Goal: Task Accomplishment & Management: Manage account settings

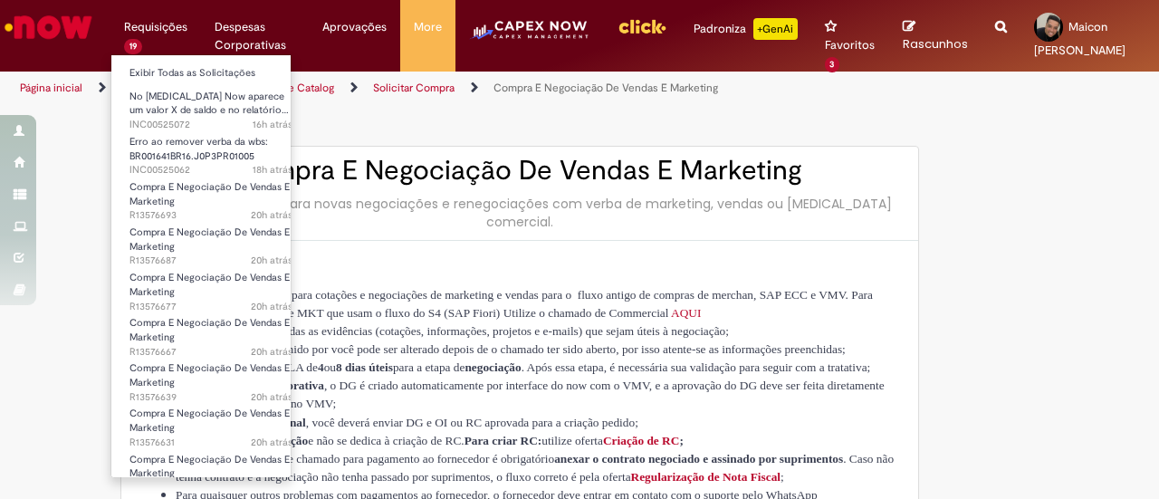
type input "********"
type input "**********"
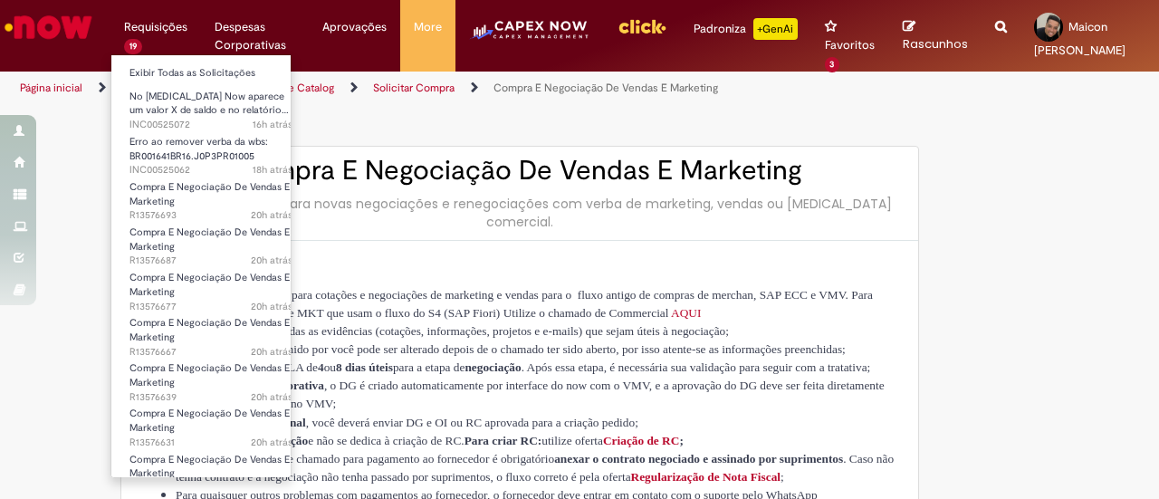
type input "****"
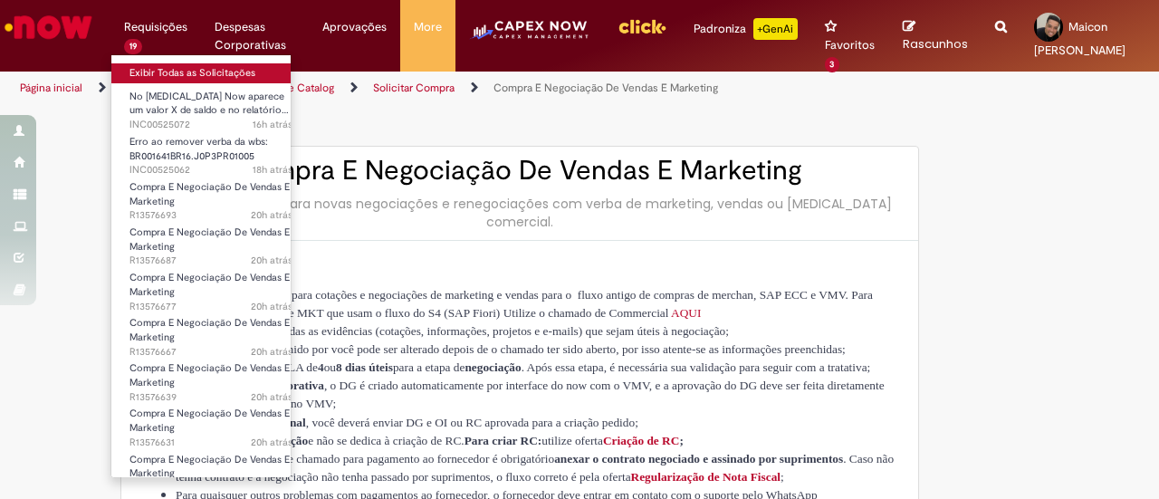
type input "**********"
type input "*******"
type input "**********"
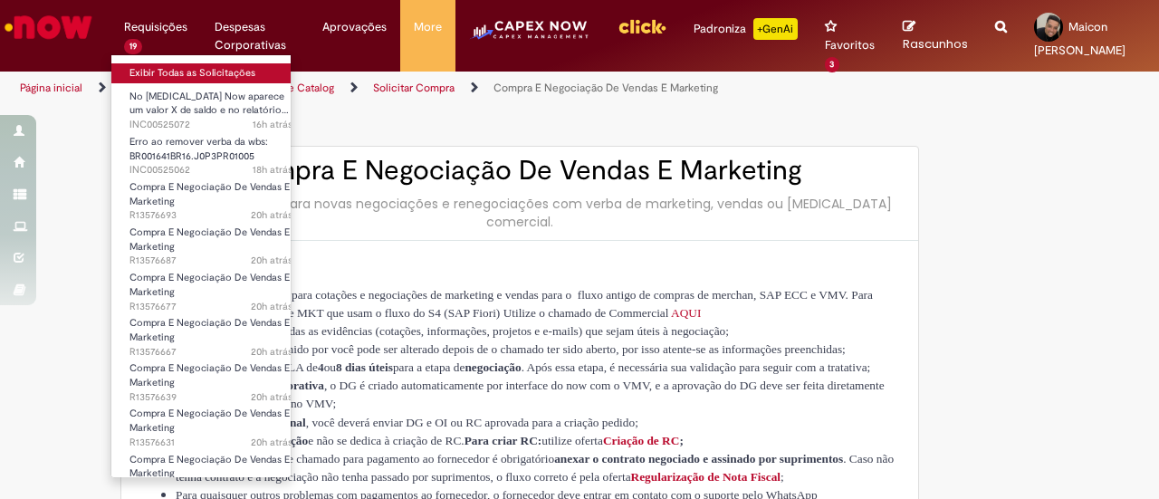
type input "**********"
click at [158, 71] on link "Exibir Todas as Solicitações" at bounding box center [210, 73] width 199 height 20
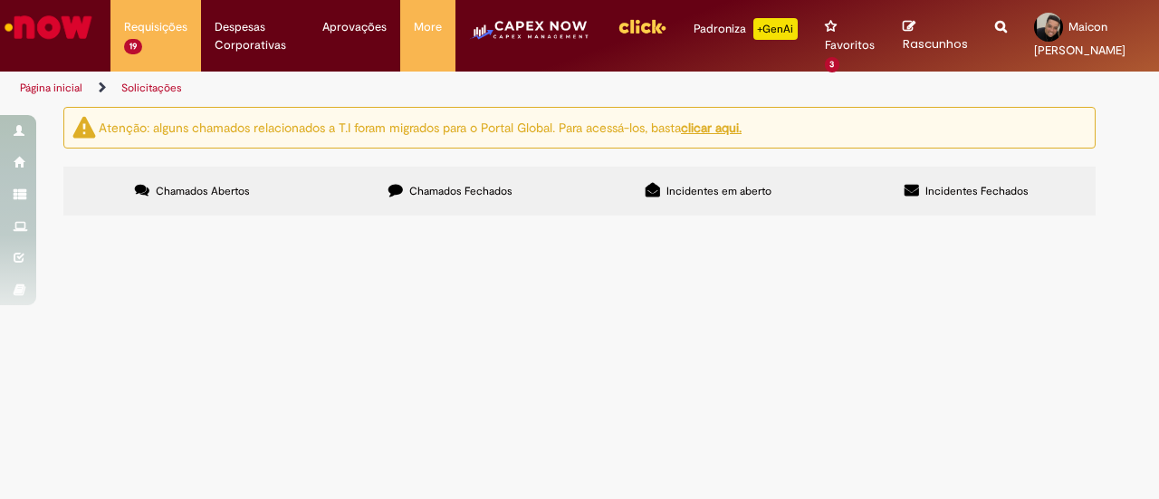
scroll to position [181, 0]
click at [0, 0] on span "Compra E Negociação De Vendas E Marketing" at bounding box center [0, 0] width 0 height 0
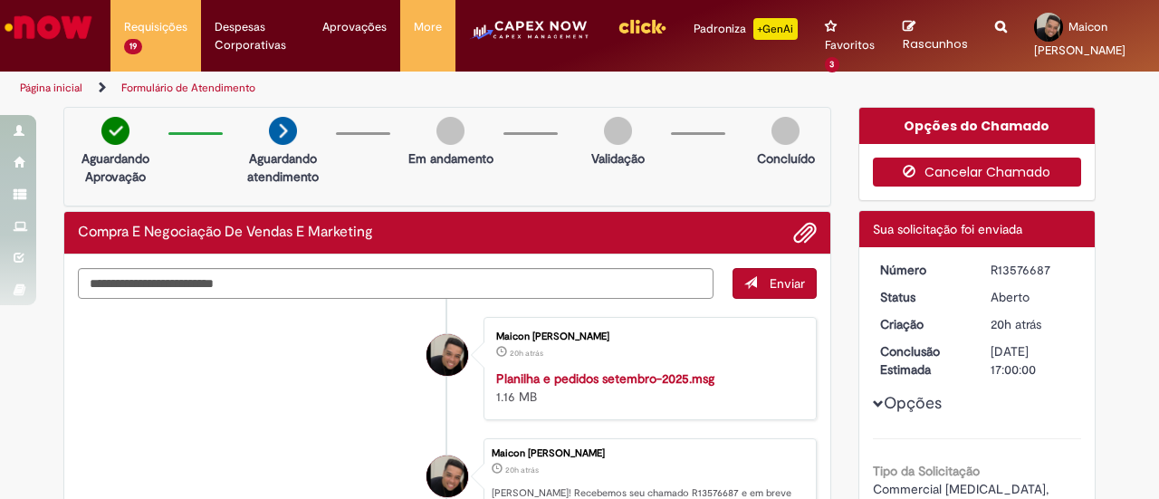
click at [994, 178] on button "Cancelar Chamado" at bounding box center [977, 172] width 209 height 29
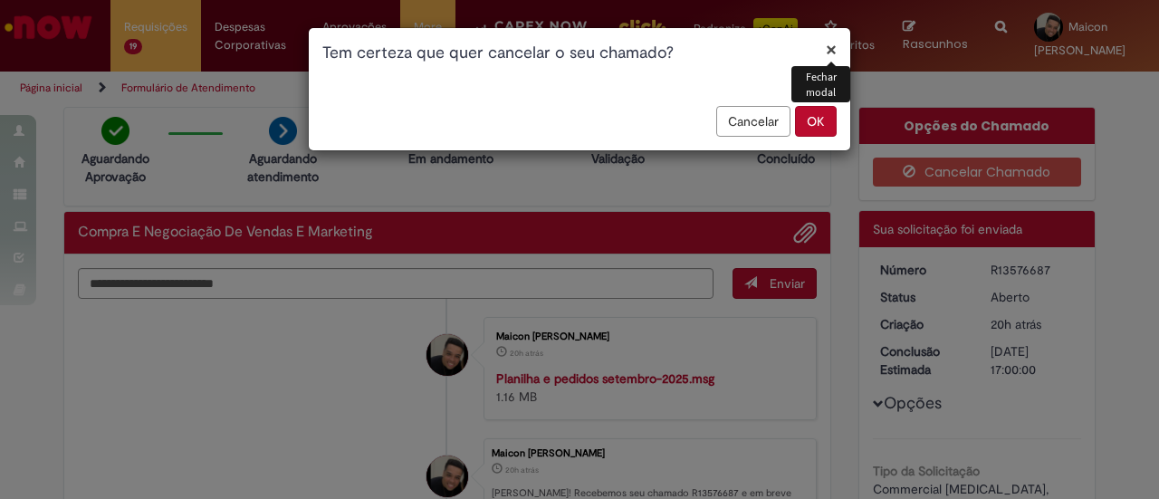
click at [821, 124] on button "OK" at bounding box center [816, 121] width 42 height 31
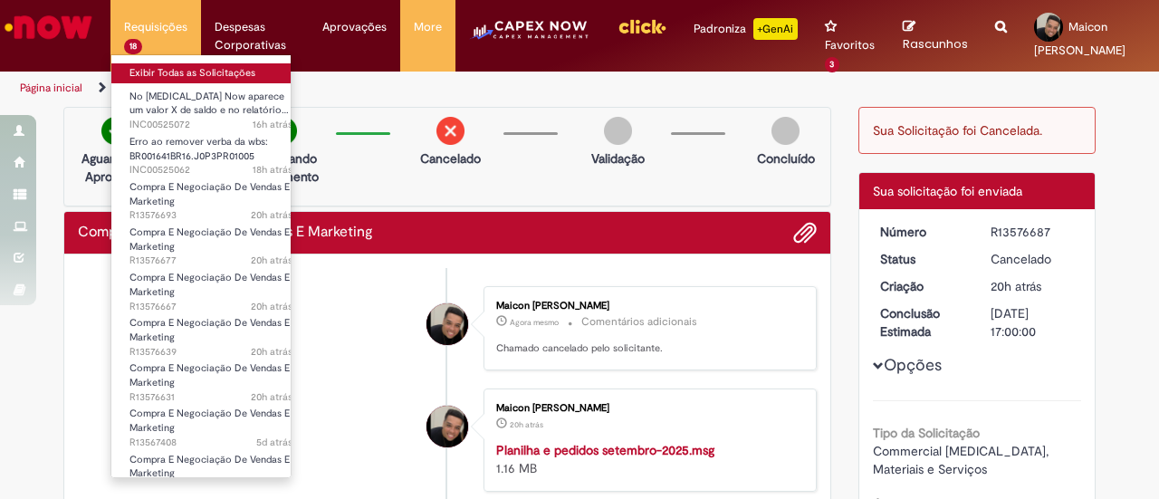
click at [149, 69] on link "Exibir Todas as Solicitações" at bounding box center [210, 73] width 199 height 20
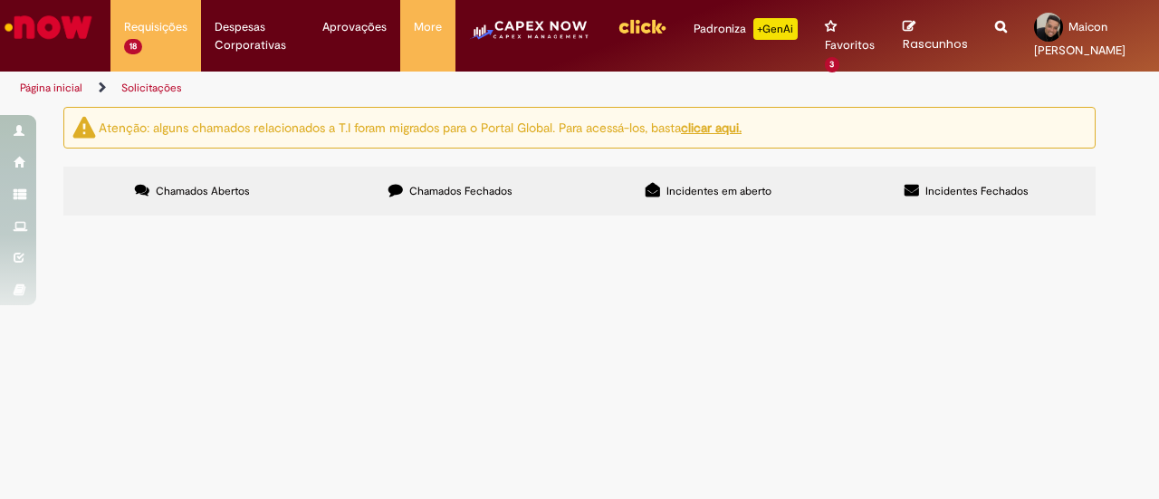
scroll to position [272, 0]
click at [0, 0] on span "Pagamento referente ao mês de setembro para a imediato - Fechamento Imediato Be…" at bounding box center [0, 0] width 0 height 0
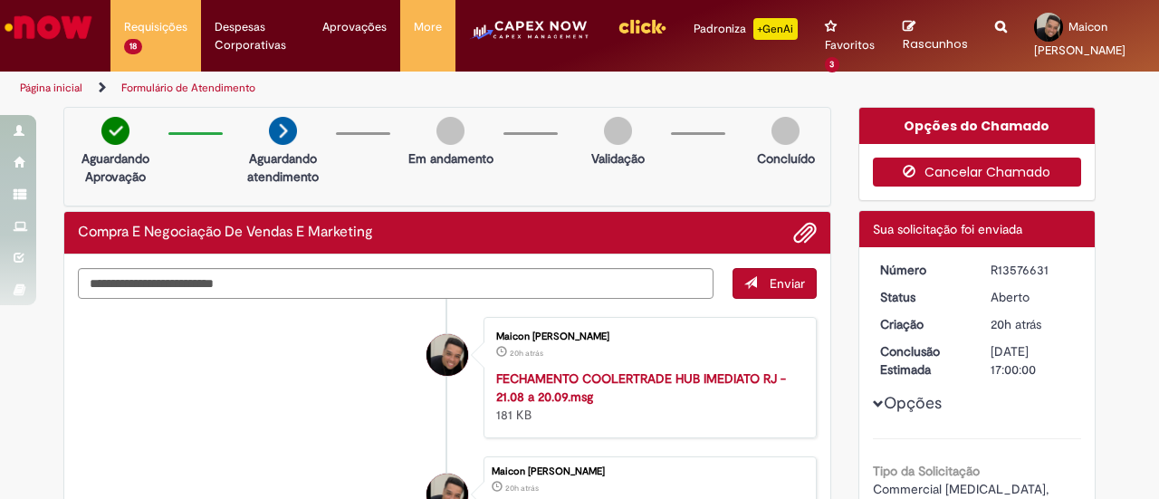
click at [920, 173] on button "Cancelar Chamado" at bounding box center [977, 172] width 209 height 29
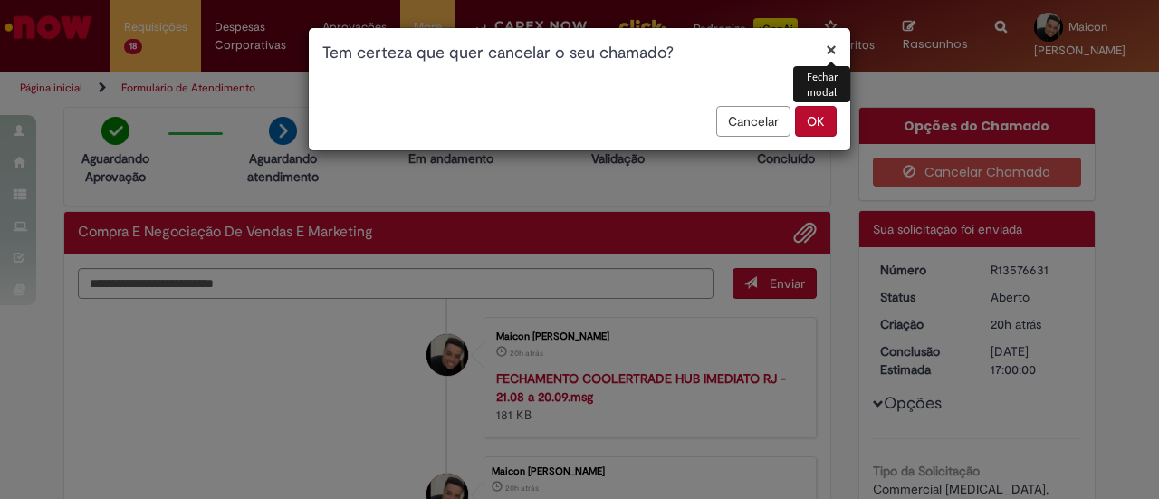
click at [820, 128] on button "OK" at bounding box center [816, 121] width 42 height 31
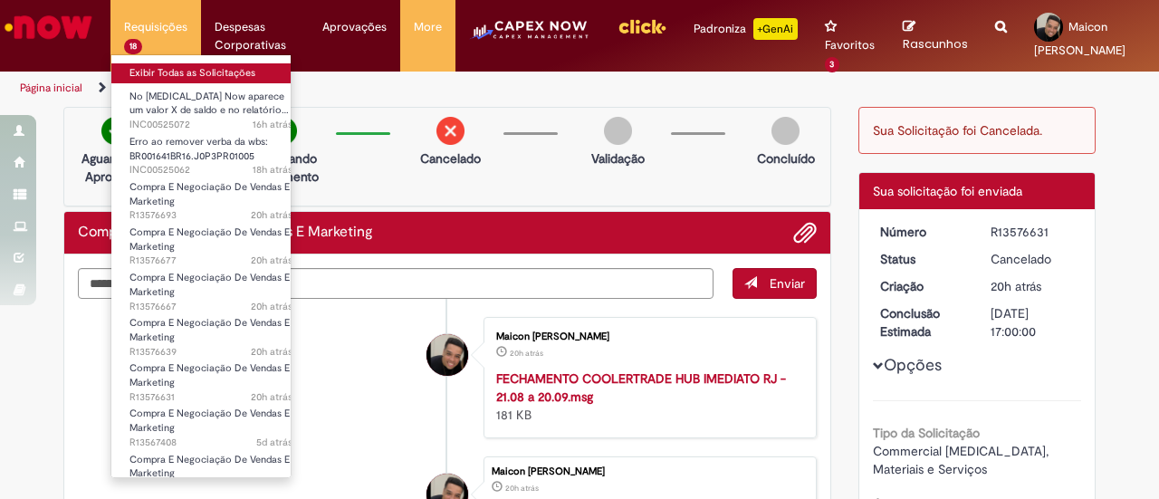
click at [159, 75] on link "Exibir Todas as Solicitações" at bounding box center [210, 73] width 199 height 20
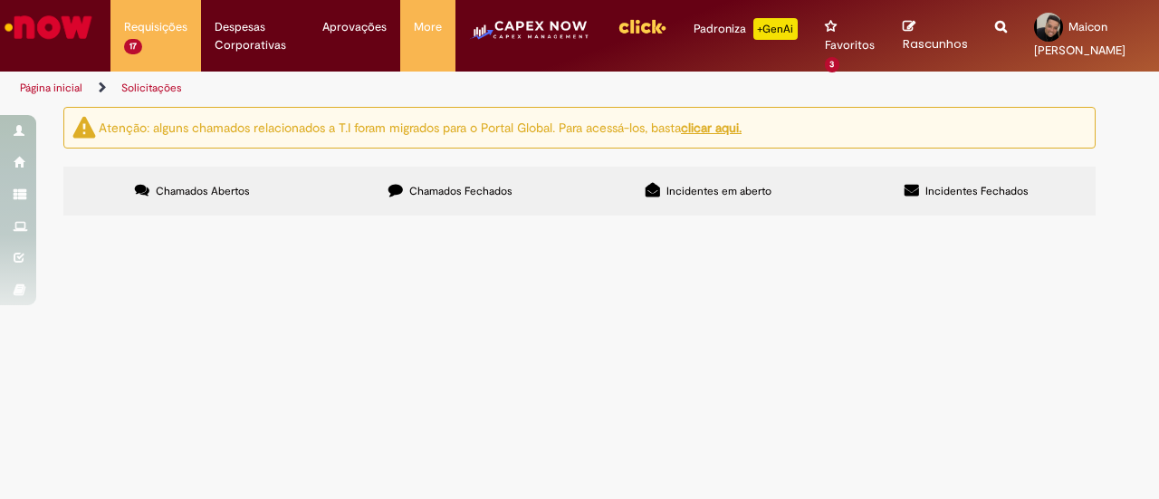
scroll to position [181, 0]
click at [0, 0] on span "Pagamento referente ao mês de setembro para imediato - Fechamento Imediato NAB …" at bounding box center [0, 0] width 0 height 0
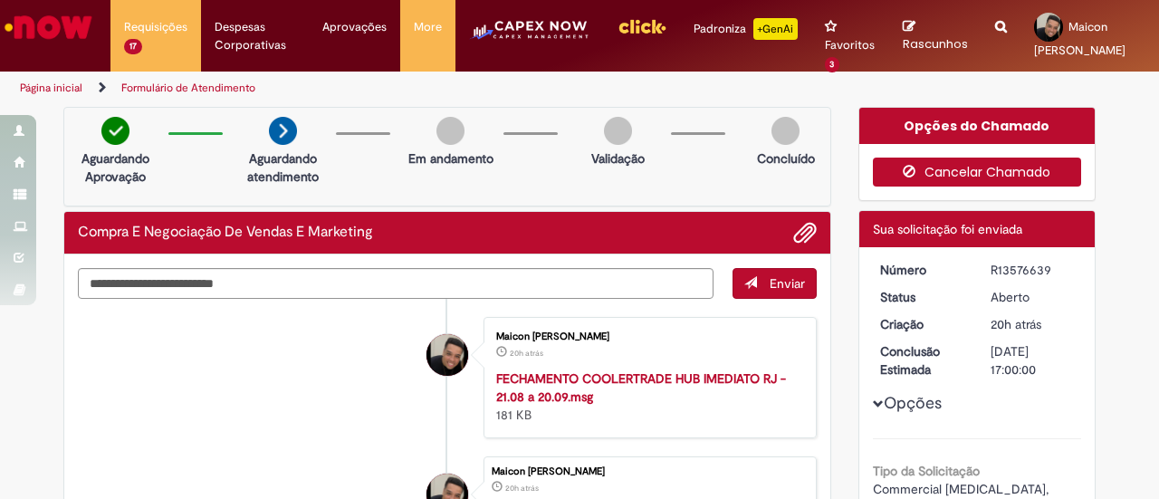
click at [980, 169] on button "Cancelar Chamado" at bounding box center [977, 172] width 209 height 29
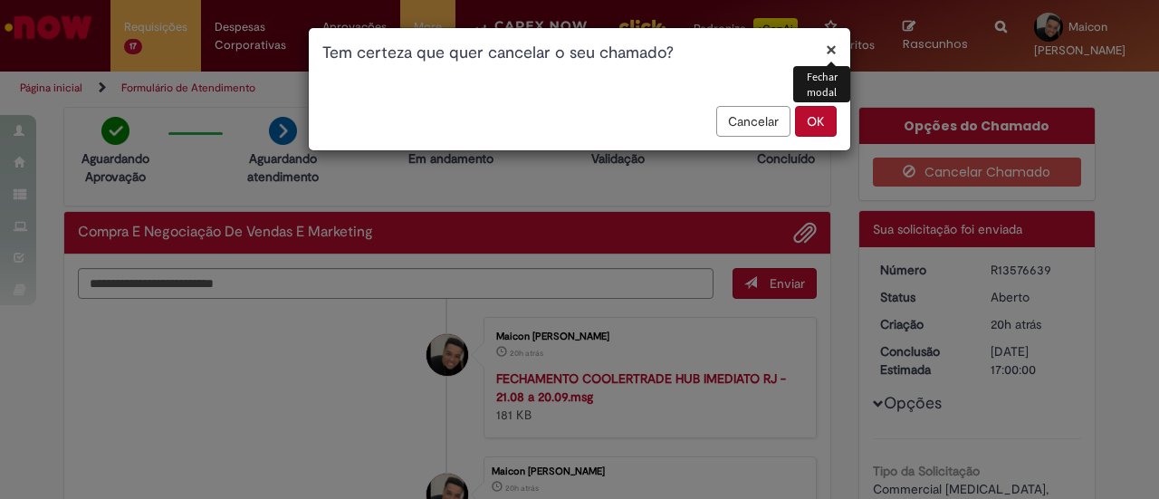
click at [801, 120] on button "OK" at bounding box center [816, 121] width 42 height 31
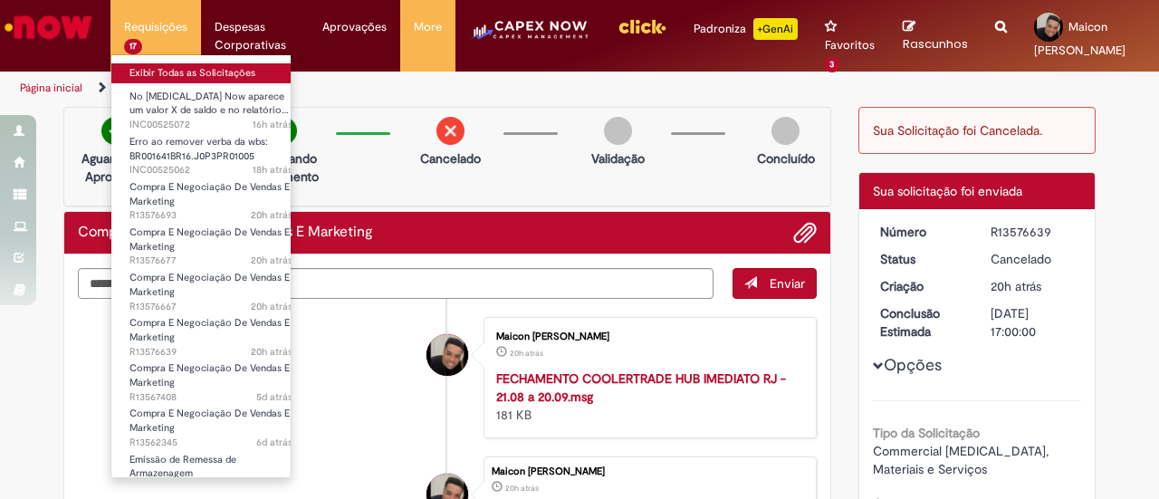
click at [147, 71] on link "Exibir Todas as Solicitações" at bounding box center [210, 73] width 199 height 20
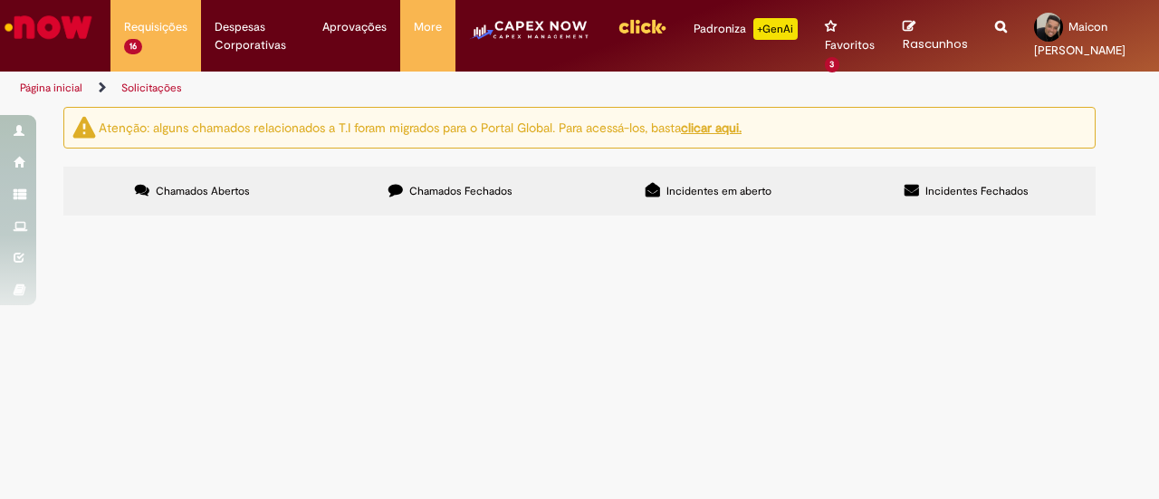
scroll to position [91, 0]
click at [0, 0] on span "Pagamento referente ao HUB do SUL - MOVIMENTAÇÃO SUL SET-25 - NAB RC: 81930976" at bounding box center [0, 0] width 0 height 0
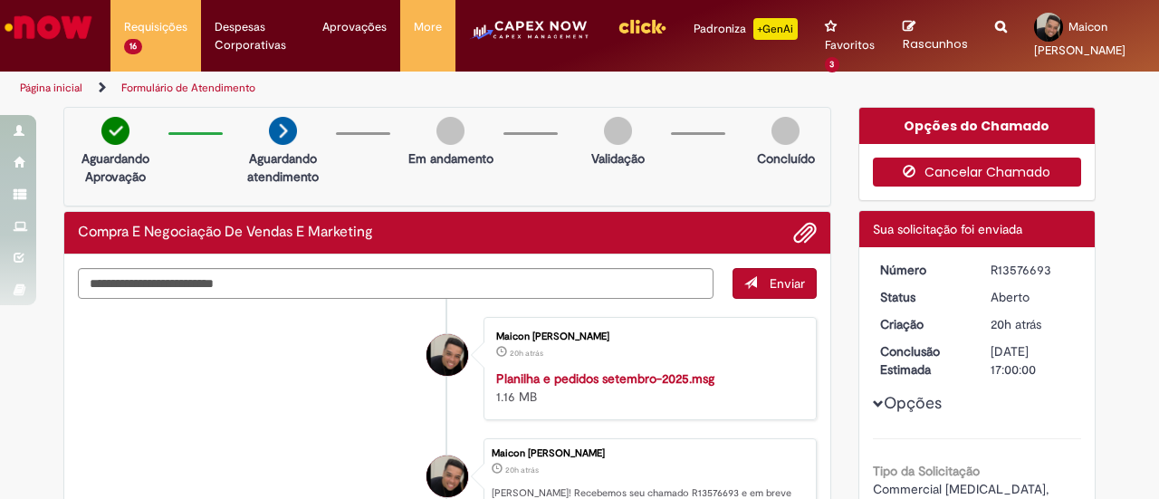
click at [980, 178] on button "Cancelar Chamado" at bounding box center [977, 172] width 209 height 29
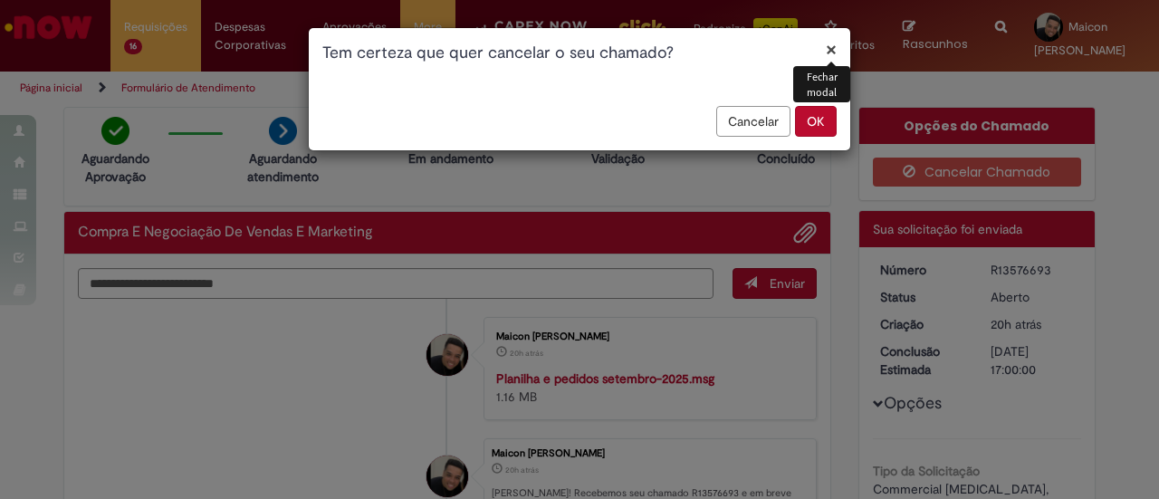
click at [816, 119] on button "OK" at bounding box center [816, 121] width 42 height 31
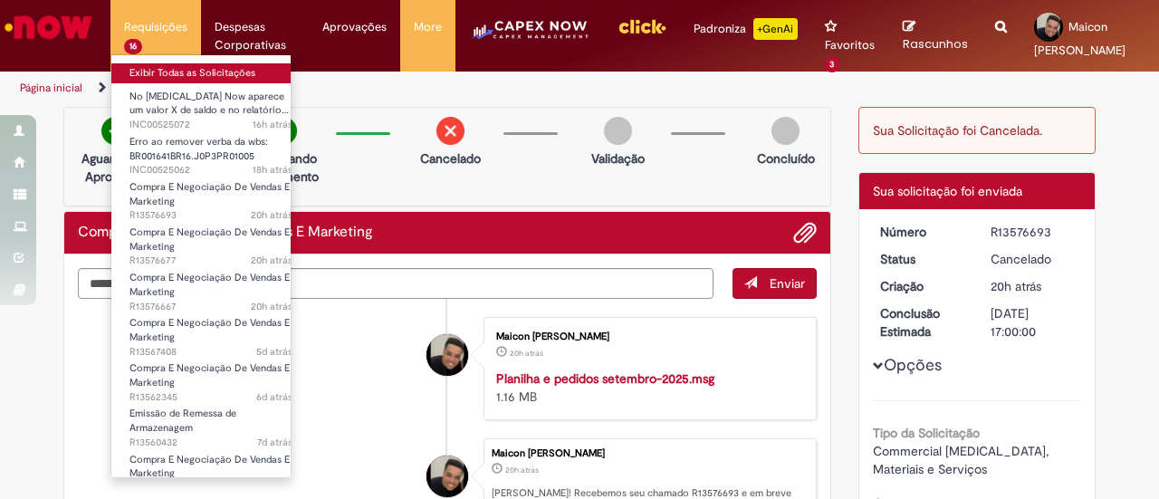
click at [154, 70] on link "Exibir Todas as Solicitações" at bounding box center [210, 73] width 199 height 20
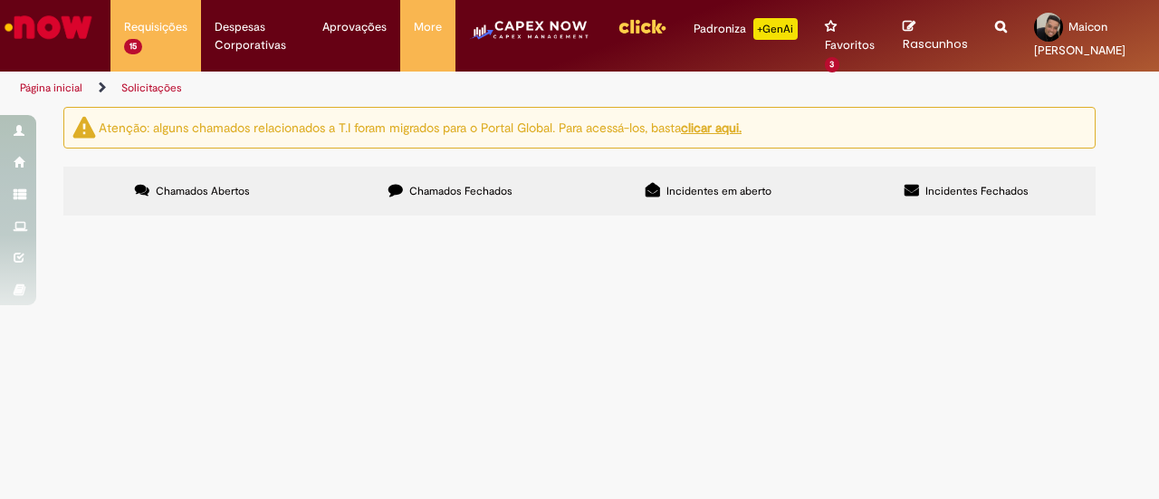
click at [0, 0] on td "Pagamento referente ao HUB de SBC - MOVIMENTAÇÃO SBC SET-25 - NAB RC: 81930946" at bounding box center [0, 0] width 0 height 0
click at [0, 0] on span "Pagamento referente ao HUB de SBC - MOVIMENTAÇÃO SBC SET-25 - NAB RC: 81930946" at bounding box center [0, 0] width 0 height 0
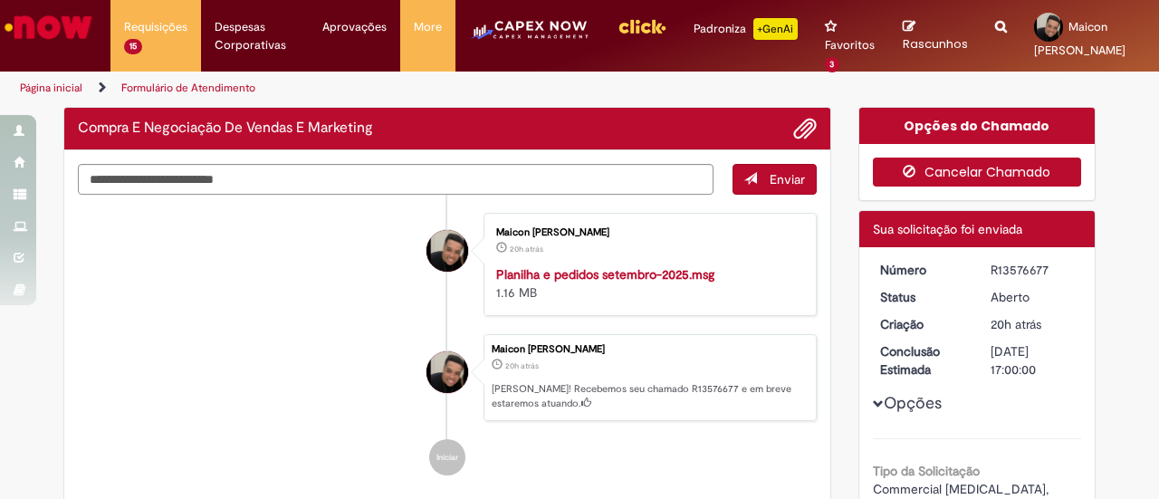
click at [955, 175] on button "Cancelar Chamado" at bounding box center [977, 172] width 209 height 29
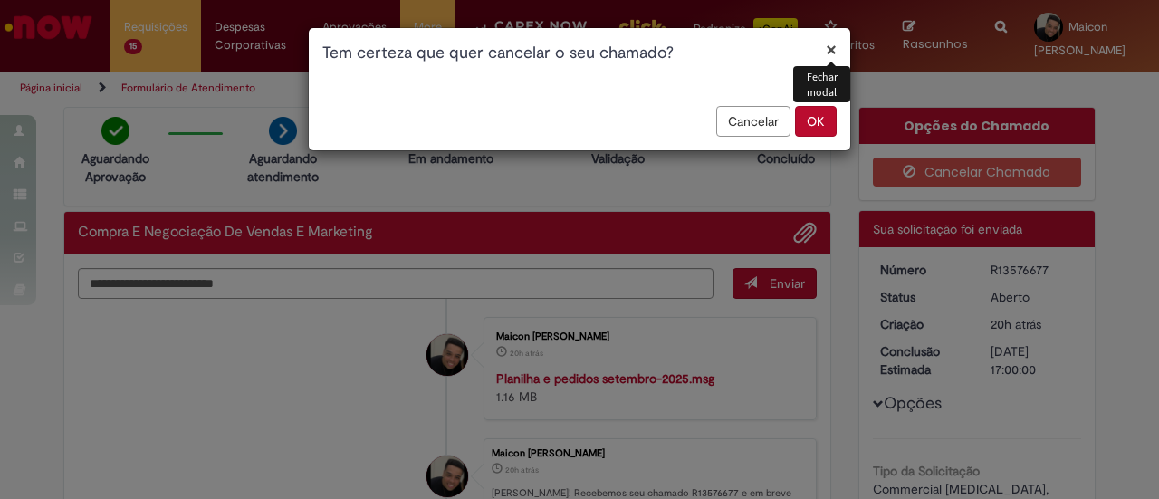
click at [811, 115] on button "OK" at bounding box center [816, 121] width 42 height 31
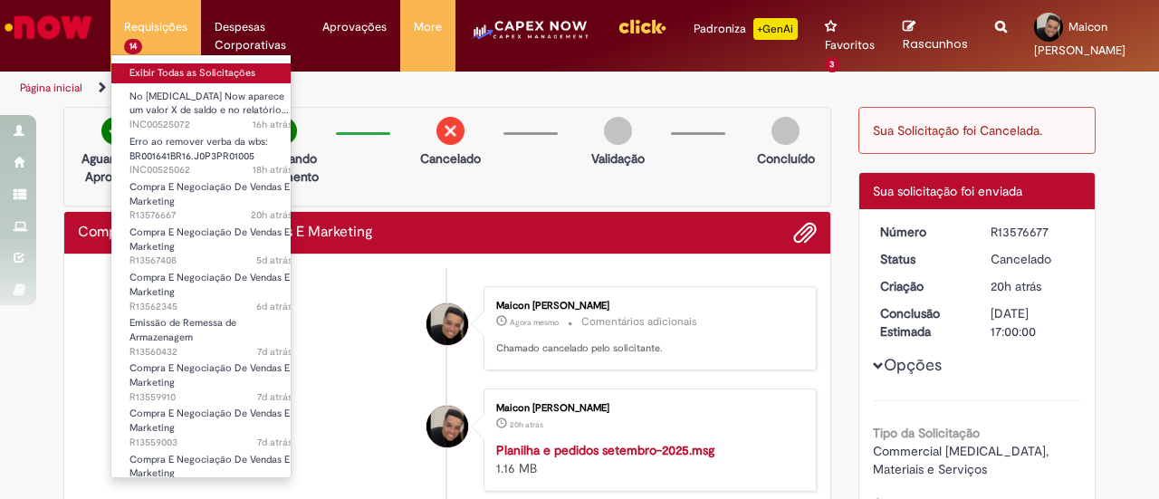
click at [158, 68] on link "Exibir Todas as Solicitações" at bounding box center [210, 73] width 199 height 20
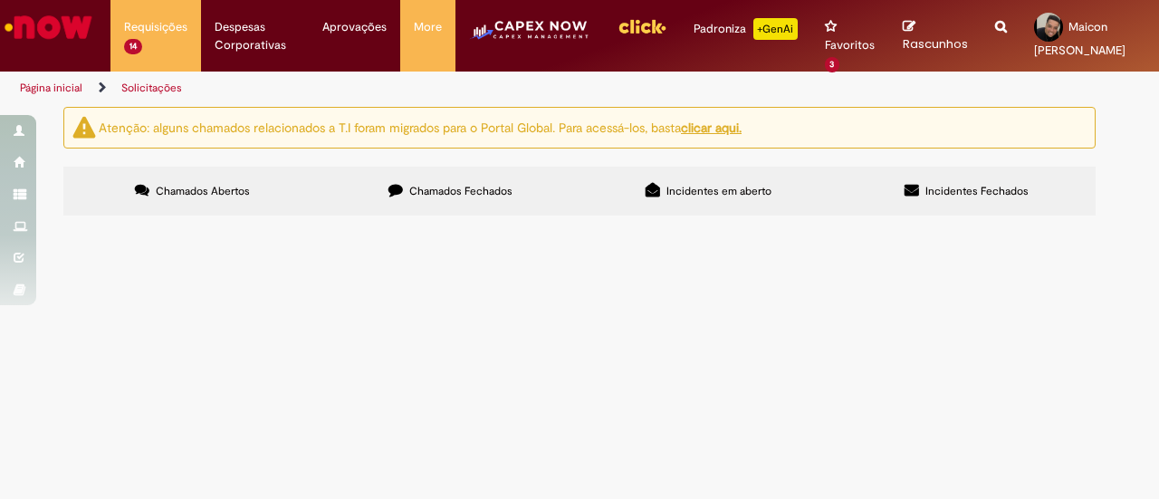
scroll to position [91, 0]
click at [0, 0] on span "Pagamento referente ao HUB de SBC - MOVIMENTAÇÃO SBC SET-25 - Beer RC: 81930943" at bounding box center [0, 0] width 0 height 0
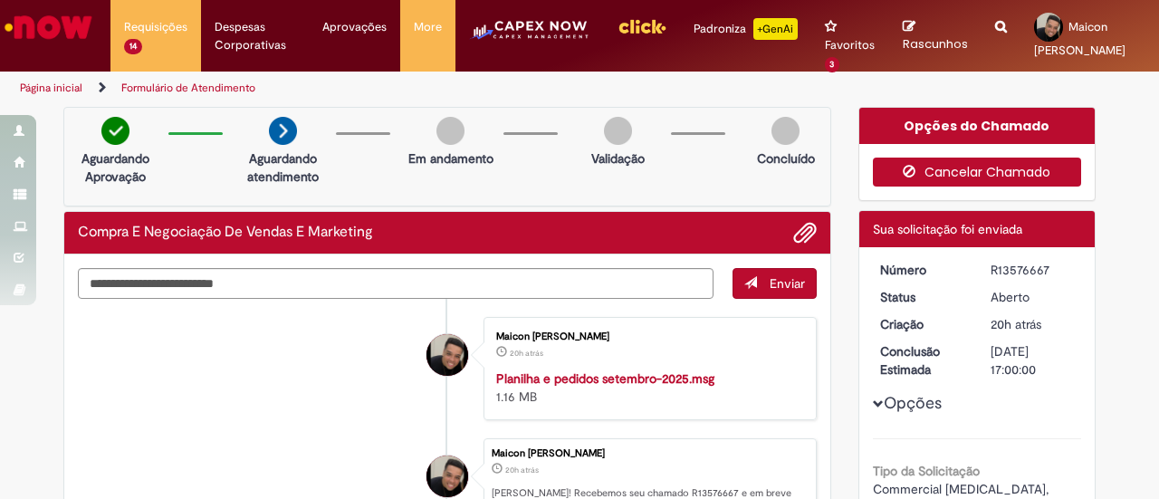
click at [962, 162] on button "Cancelar Chamado" at bounding box center [977, 172] width 209 height 29
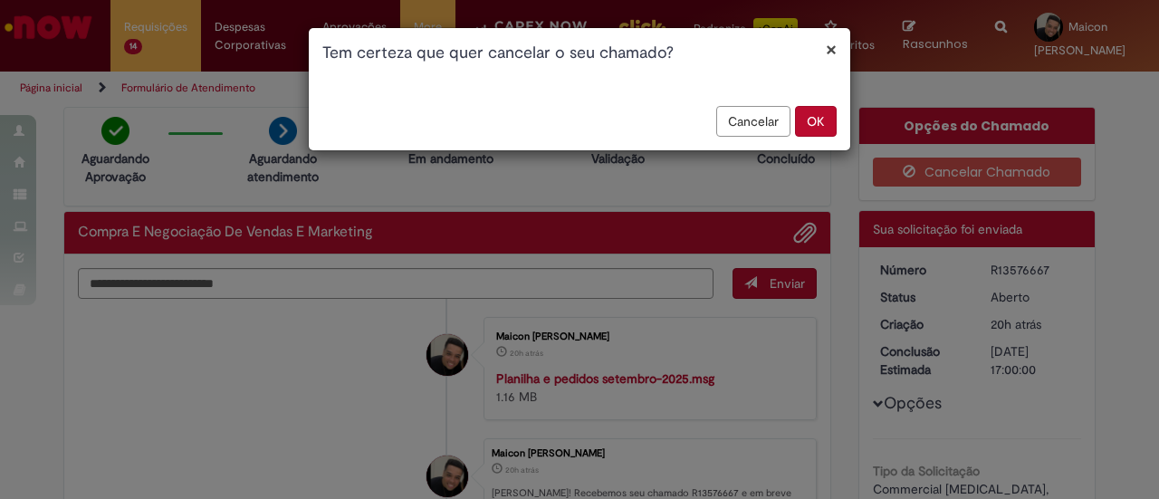
click at [822, 116] on button "OK" at bounding box center [816, 121] width 42 height 31
